Goal: Task Accomplishment & Management: Use online tool/utility

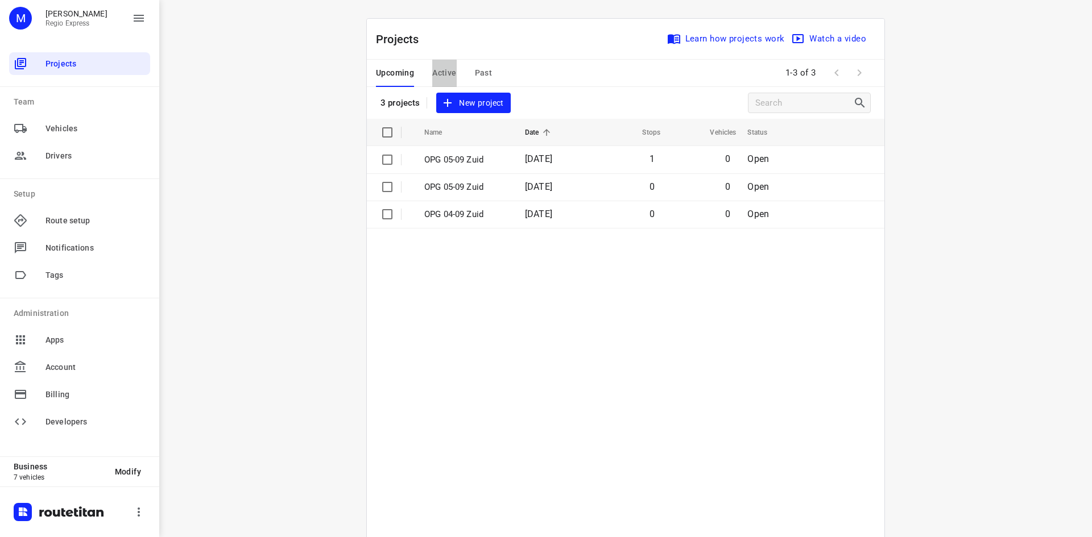
click at [434, 77] on span "Active" at bounding box center [444, 73] width 24 height 14
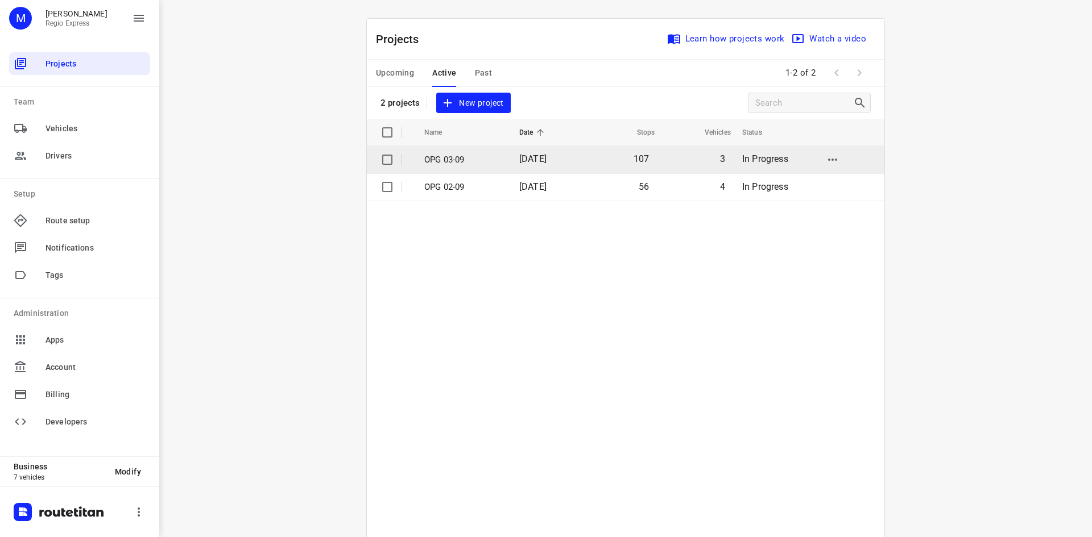
click at [471, 168] on td "OPG 03-09" at bounding box center [461, 159] width 97 height 27
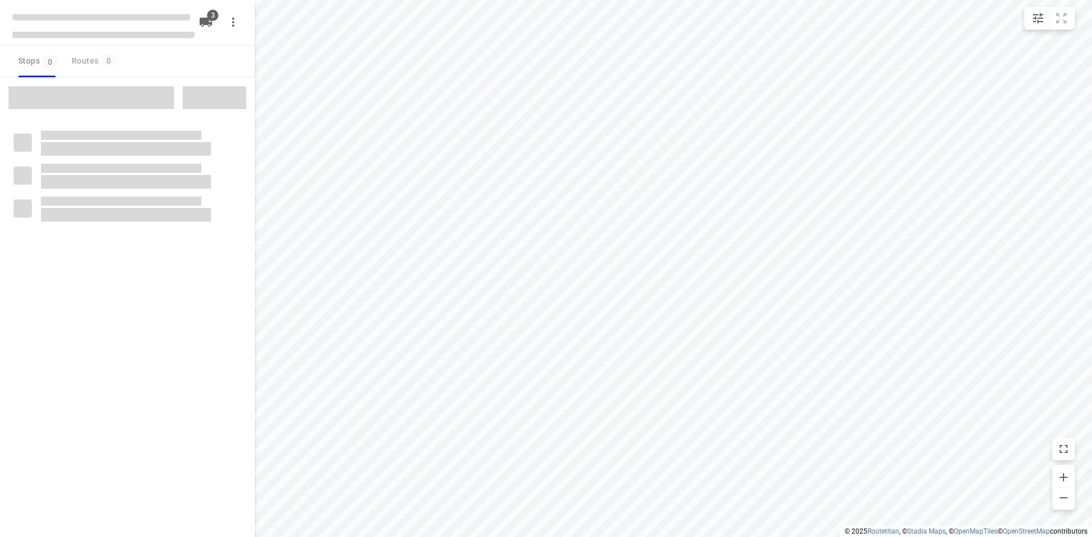
type input "distance"
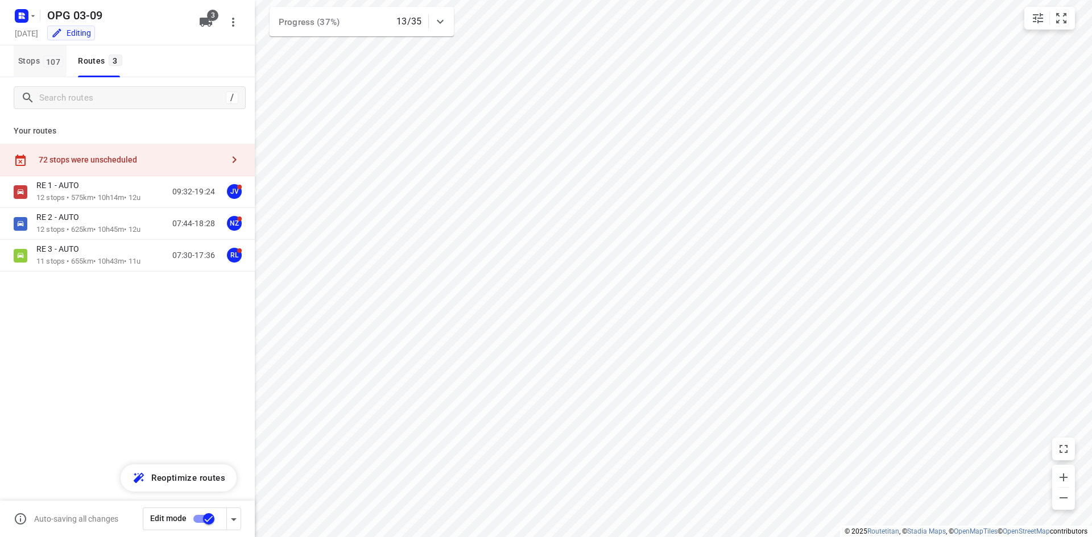
click at [26, 60] on span "Stops 107" at bounding box center [42, 61] width 48 height 14
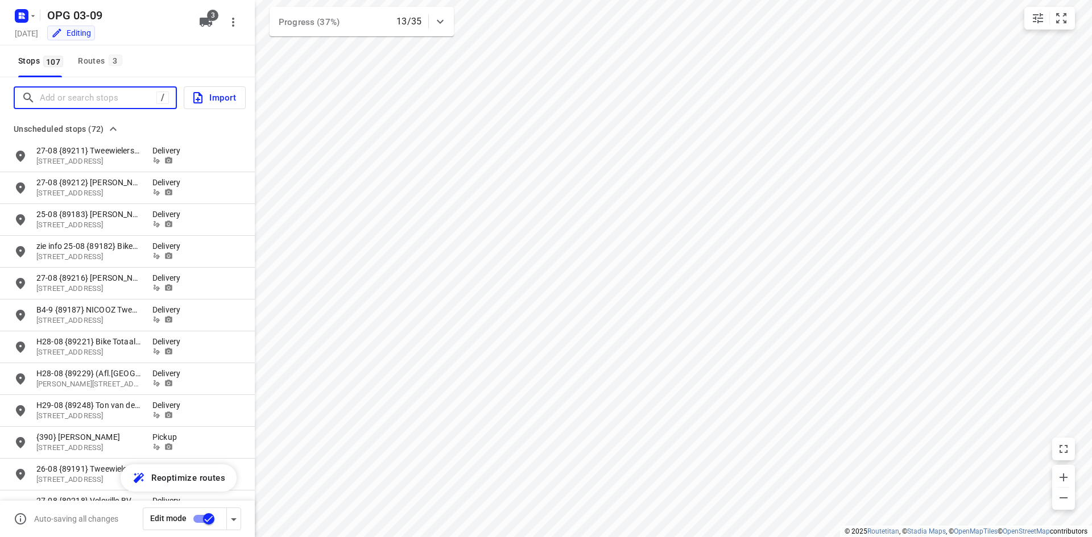
click at [44, 95] on input "Add or search stops" at bounding box center [98, 98] width 117 height 18
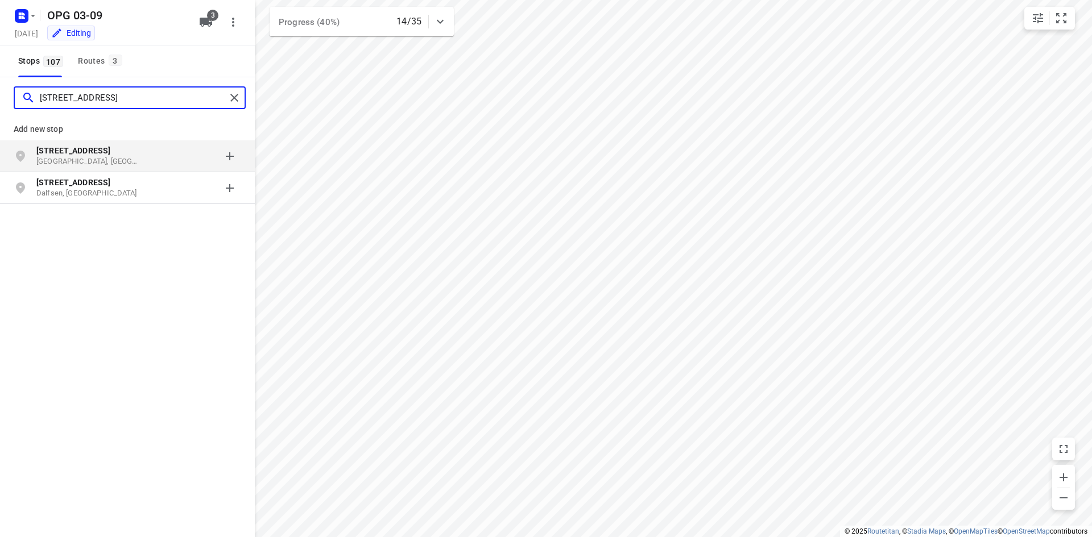
type input "[STREET_ADDRESS]"
click at [113, 155] on p "[STREET_ADDRESS]" at bounding box center [88, 150] width 105 height 11
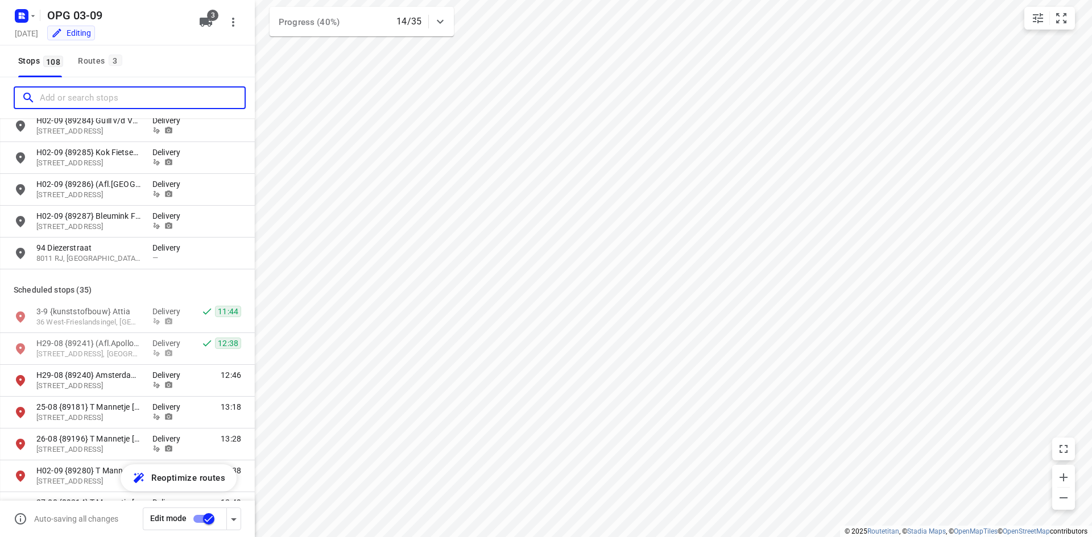
scroll to position [2218, 0]
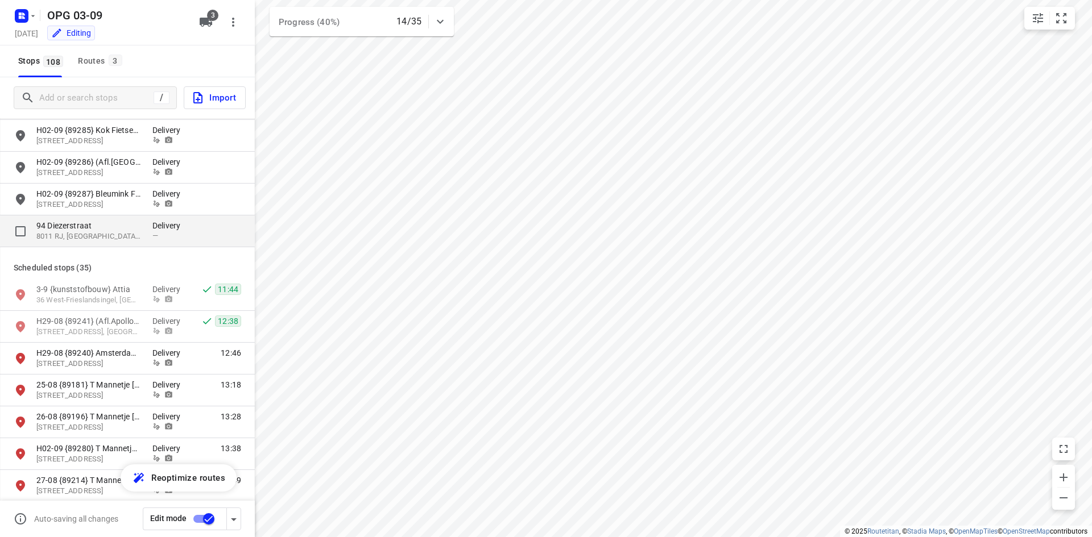
click at [125, 238] on p "8011 RJ, [GEOGRAPHIC_DATA], [GEOGRAPHIC_DATA]" at bounding box center [88, 236] width 105 height 11
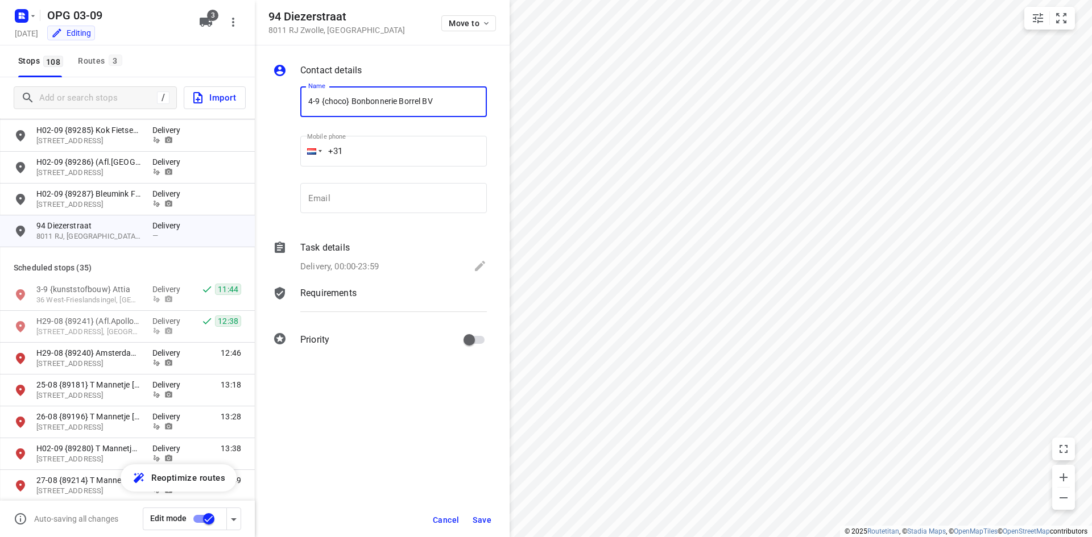
type input "4-9 {choco} Bonbonnerie Borrel BV"
click at [347, 255] on div "Task details Delivery, 00:00-23:59" at bounding box center [393, 258] width 191 height 39
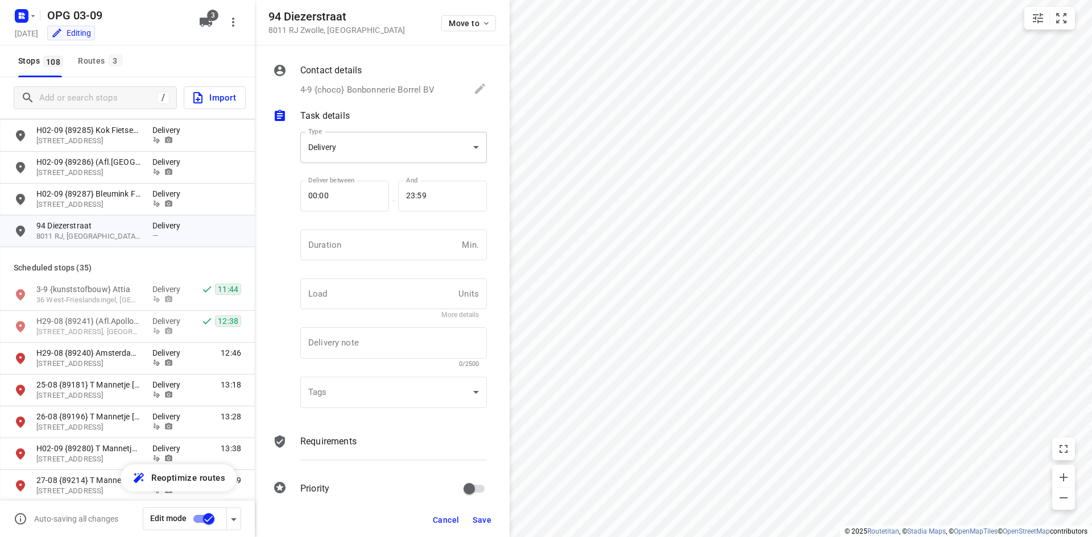
click at [338, 155] on body "i © 2025 Routetitan , © Stadia Maps , © OpenMapTiles © OpenStreetMap contributo…" at bounding box center [546, 268] width 1092 height 537
click at [354, 246] on div at bounding box center [546, 268] width 1092 height 537
click at [335, 189] on input "00:00" at bounding box center [338, 196] width 76 height 31
click at [324, 189] on input "00:00" at bounding box center [338, 196] width 76 height 31
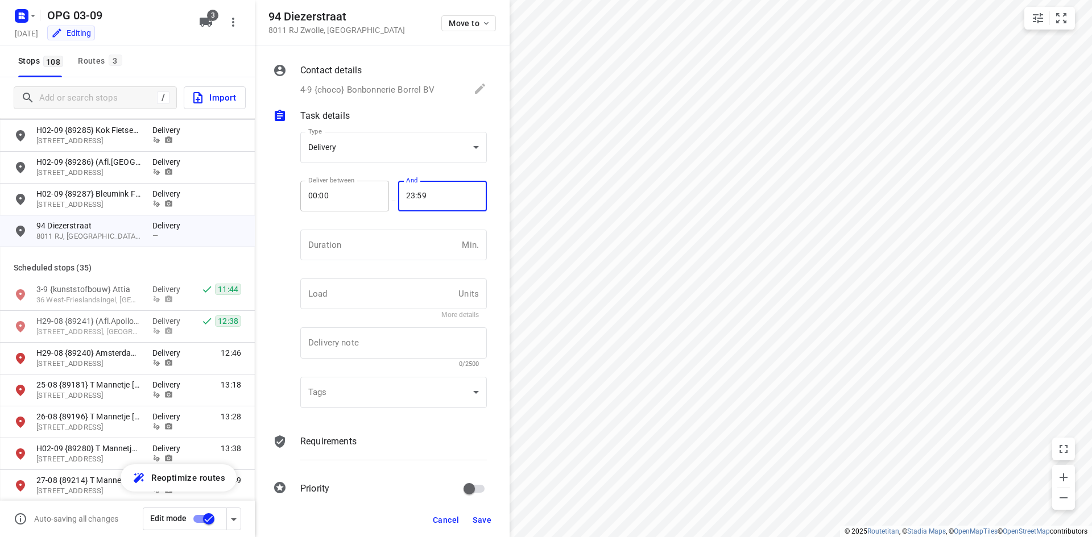
drag, startPoint x: 429, startPoint y: 197, endPoint x: 383, endPoint y: 198, distance: 45.5
click at [383, 198] on div "Deliver between 00:00 Deliver between — And 23:59 And" at bounding box center [393, 200] width 187 height 49
type input "13:00"
drag, startPoint x: 331, startPoint y: 189, endPoint x: 300, endPoint y: 192, distance: 30.9
click at [300, 192] on input "00:00" at bounding box center [338, 196] width 76 height 31
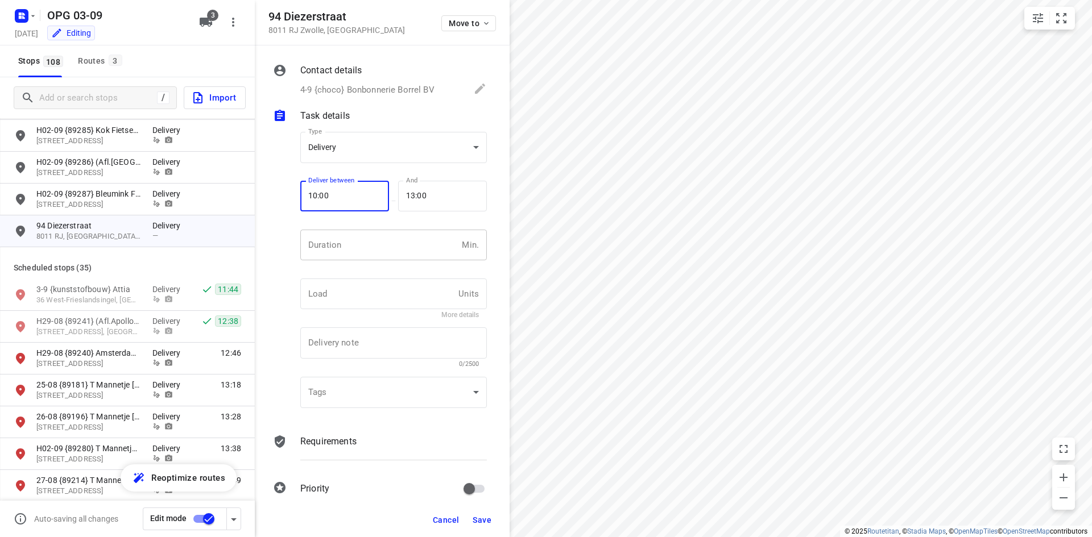
type input "10:00"
click at [343, 250] on input "number" at bounding box center [378, 245] width 157 height 31
type input "10"
type input "1"
click at [340, 452] on div "Requirements" at bounding box center [393, 452] width 191 height 39
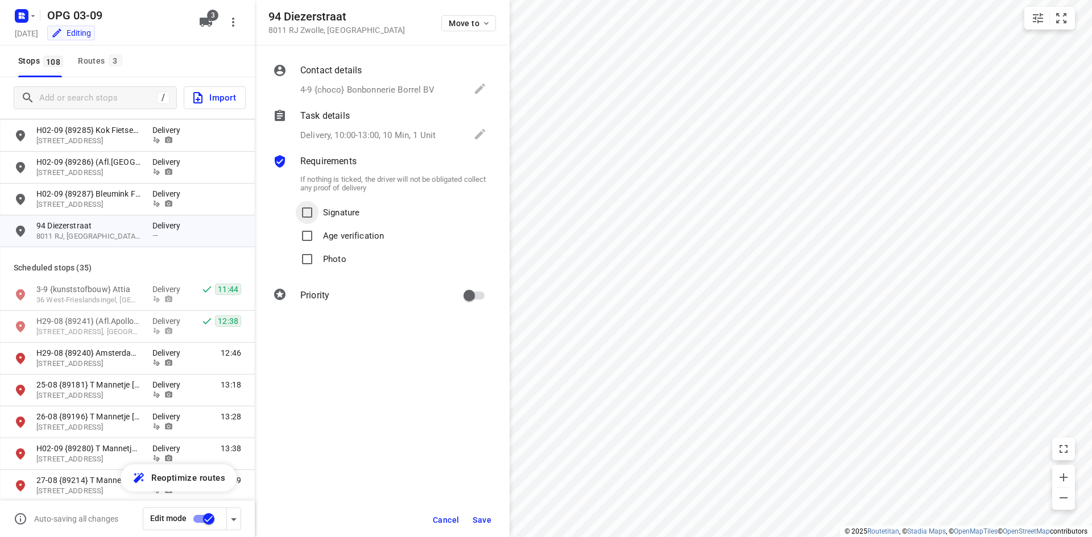
click at [316, 222] on input "Signature" at bounding box center [307, 212] width 23 height 23
checkbox input "true"
click at [316, 252] on input "Photo" at bounding box center [307, 259] width 23 height 23
checkbox input "true"
click at [469, 285] on input "primary checkbox" at bounding box center [469, 296] width 65 height 22
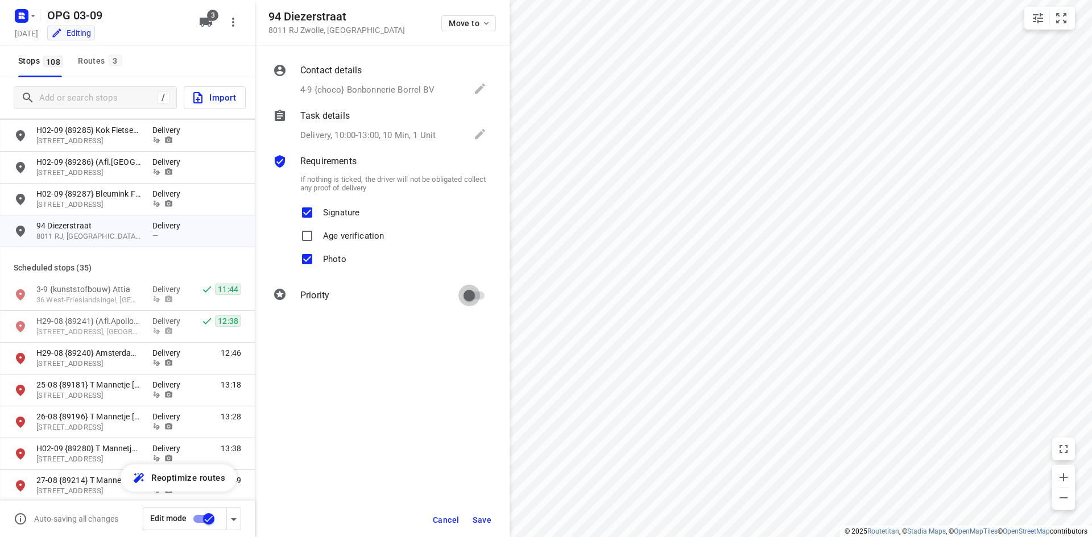
checkbox input "true"
click at [482, 520] on span "Save" at bounding box center [482, 520] width 19 height 9
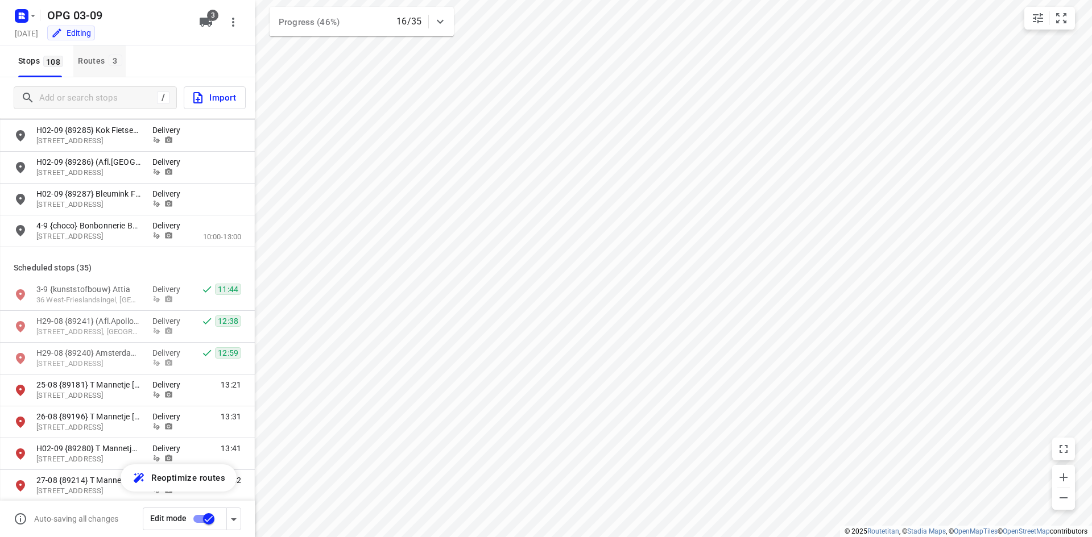
click at [109, 60] on span "3" at bounding box center [116, 60] width 14 height 11
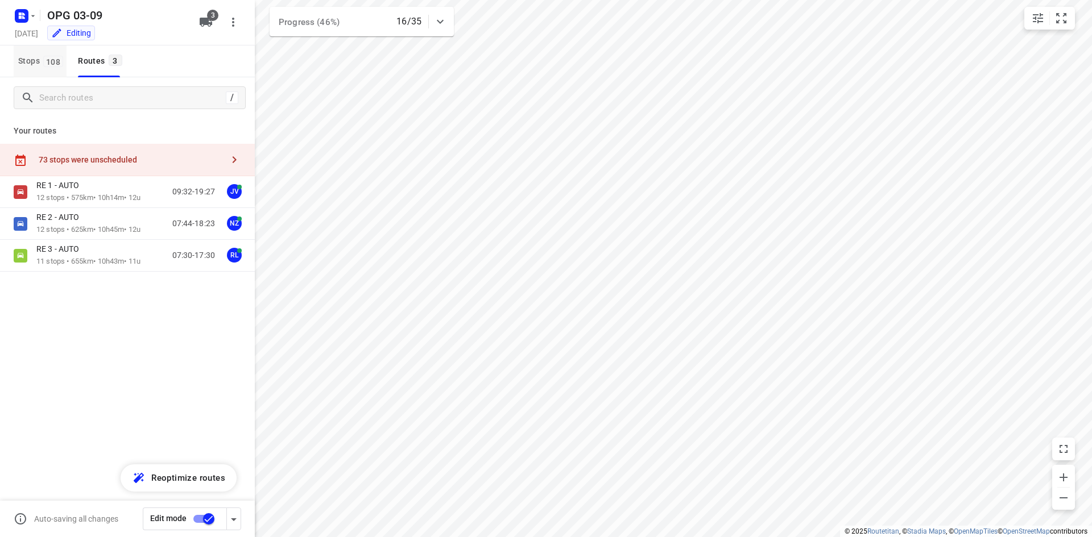
click at [45, 65] on span "108" at bounding box center [53, 61] width 20 height 11
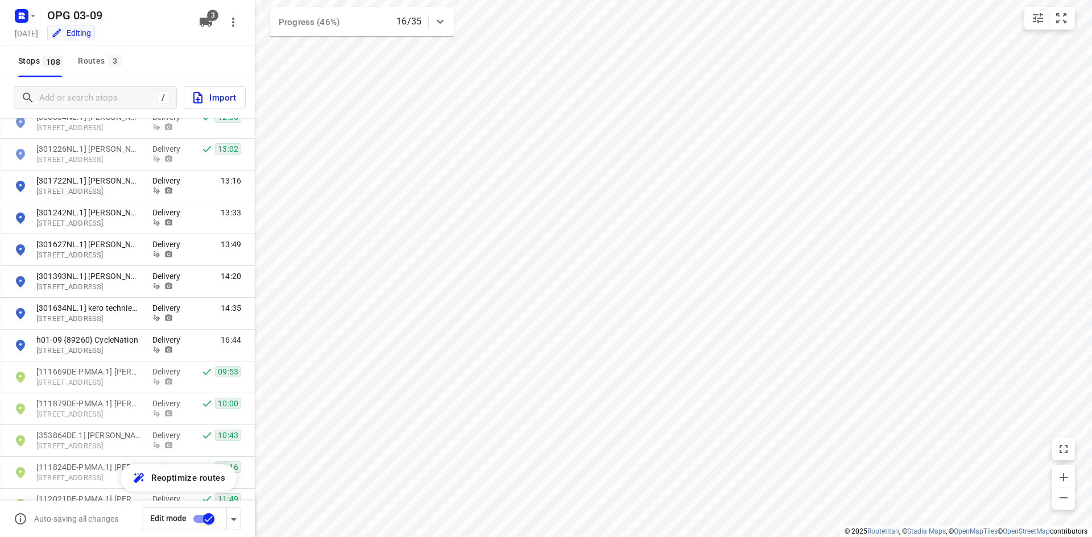
scroll to position [2825, 0]
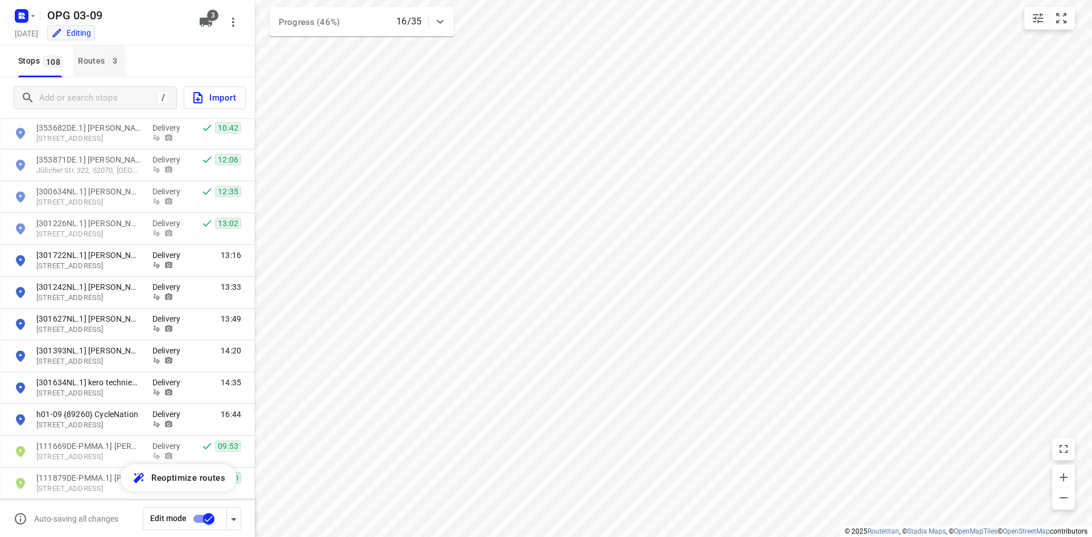
click at [100, 64] on div "Routes 3" at bounding box center [101, 61] width 47 height 14
